Goal: Find specific page/section: Find specific page/section

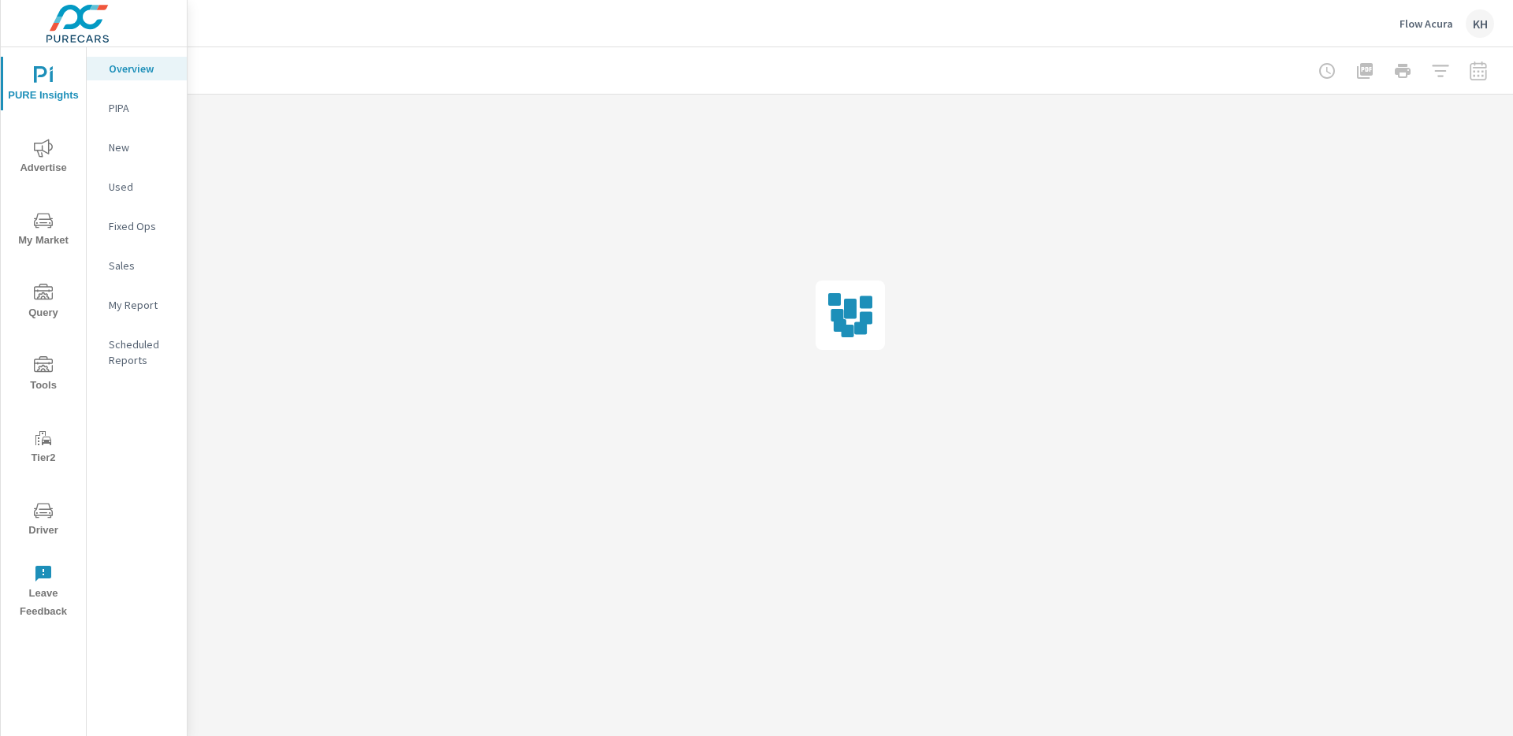
click at [45, 512] on icon "nav menu" at bounding box center [43, 512] width 8 height 1
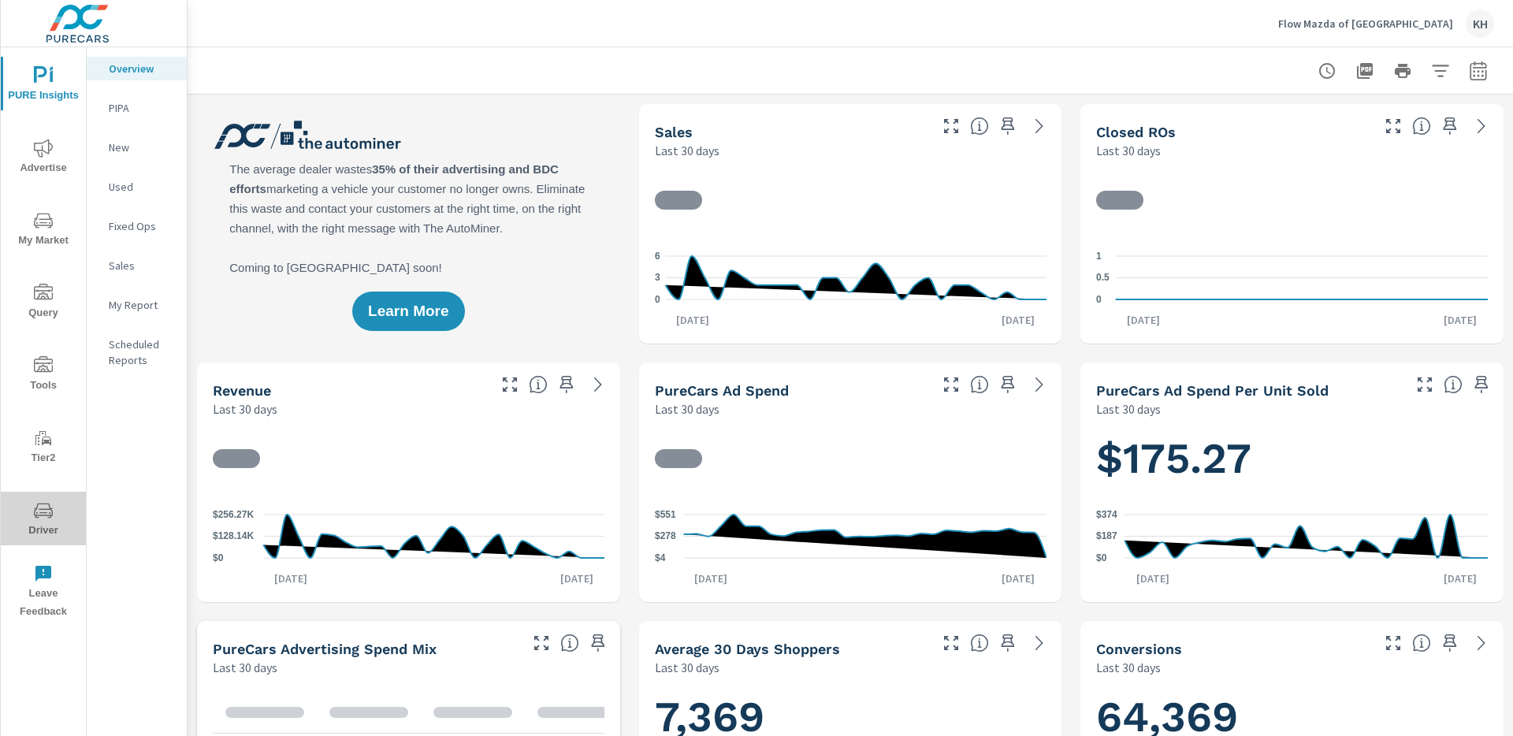
click at [32, 513] on span "Driver" at bounding box center [44, 520] width 76 height 39
